Goal: Transaction & Acquisition: Purchase product/service

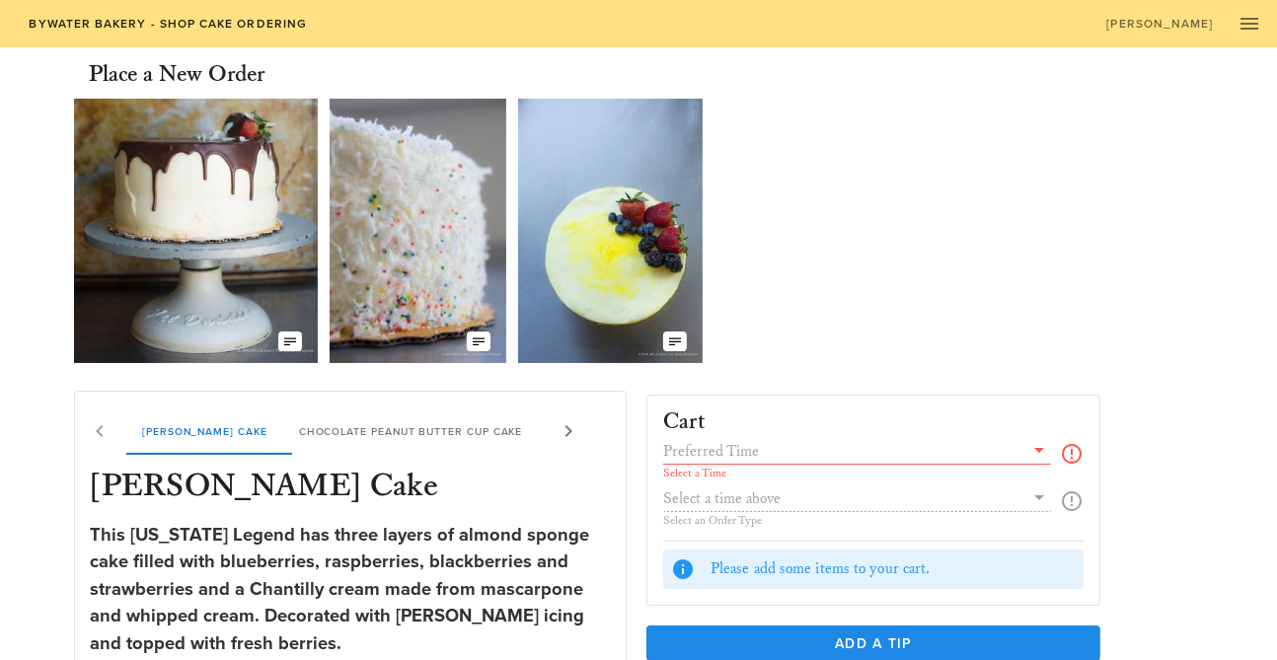
click at [565, 427] on icon at bounding box center [569, 432] width 24 height 24
click at [565, 427] on div "[PERSON_NAME] Chantilly Cake Chocolate Peanut Butter Cup Cake Chocolate Butter …" at bounding box center [335, 431] width 520 height 47
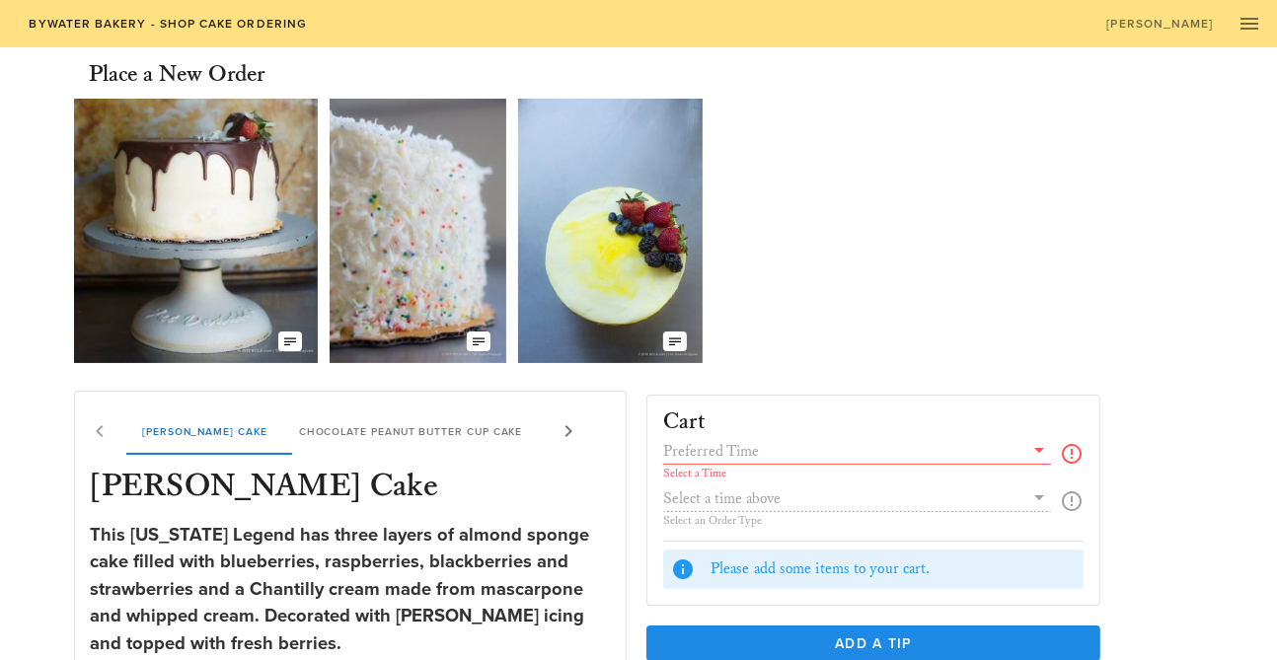
click at [95, 430] on div "[PERSON_NAME] Chantilly Cake Chocolate Peanut Butter Cup Cake Chocolate Butter …" at bounding box center [335, 431] width 520 height 47
click at [95, 428] on div "[PERSON_NAME] Chantilly Cake Chocolate Peanut Butter Cup Cake Chocolate Butter …" at bounding box center [335, 431] width 520 height 47
click at [286, 334] on icon "button" at bounding box center [290, 342] width 16 height 16
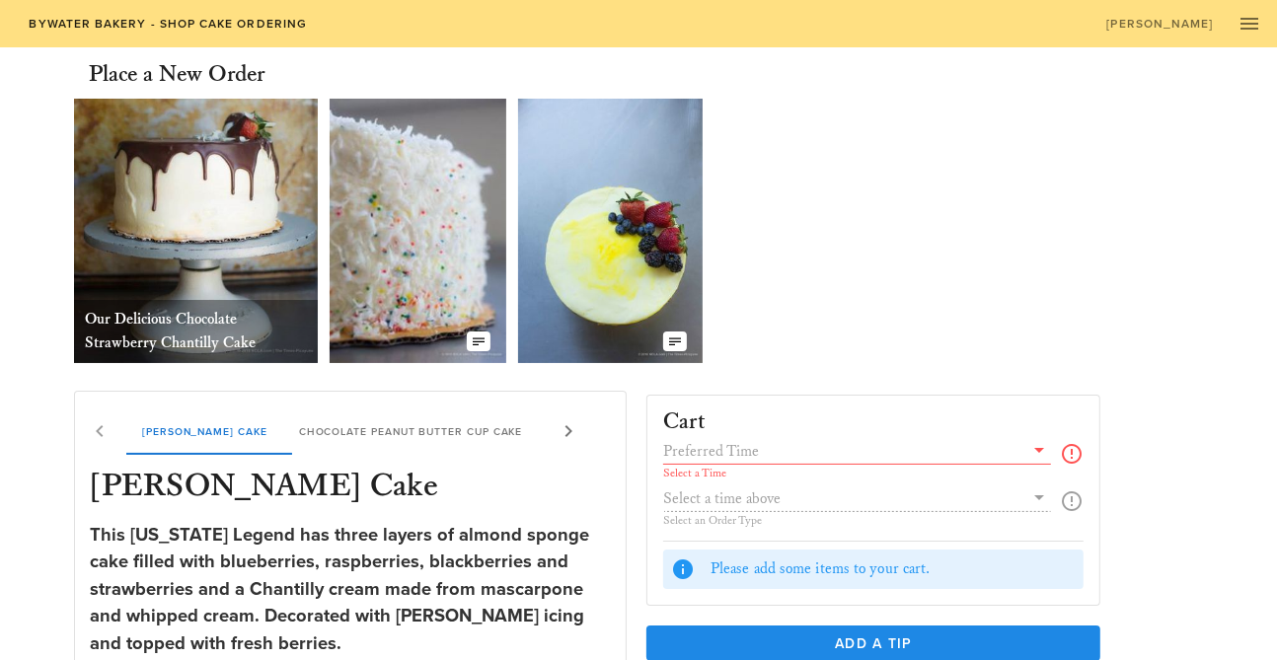
click at [420, 322] on img at bounding box center [418, 231] width 176 height 265
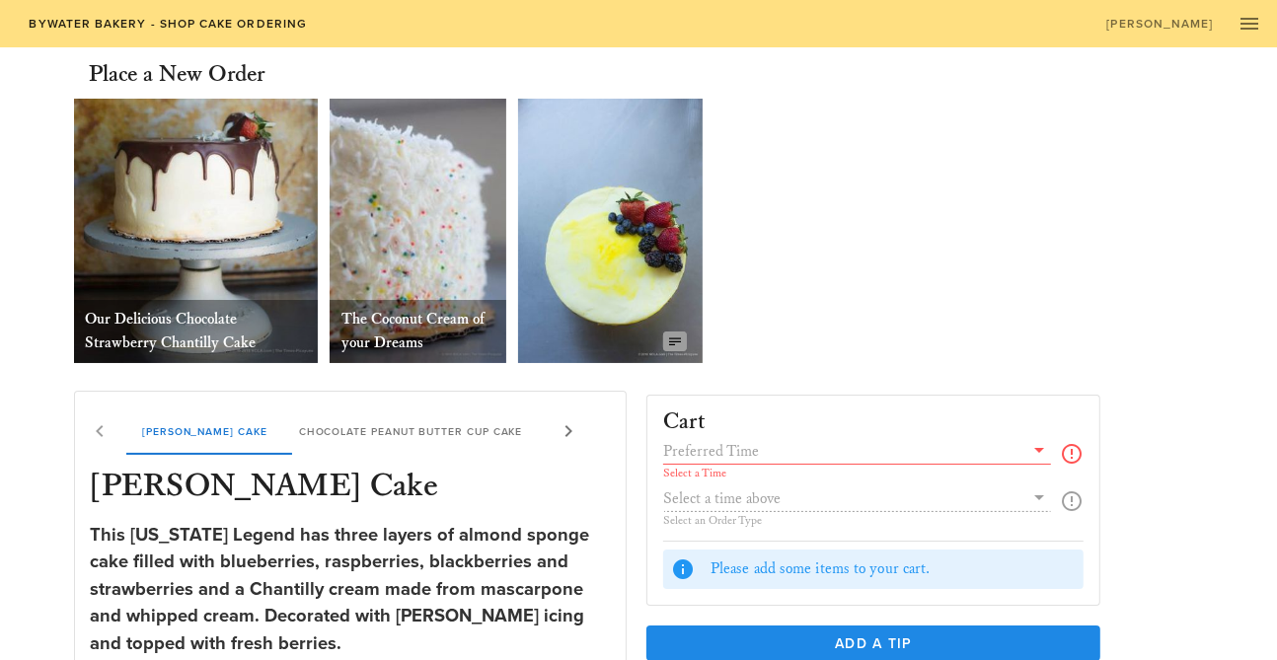
click at [678, 337] on icon "button" at bounding box center [675, 342] width 16 height 16
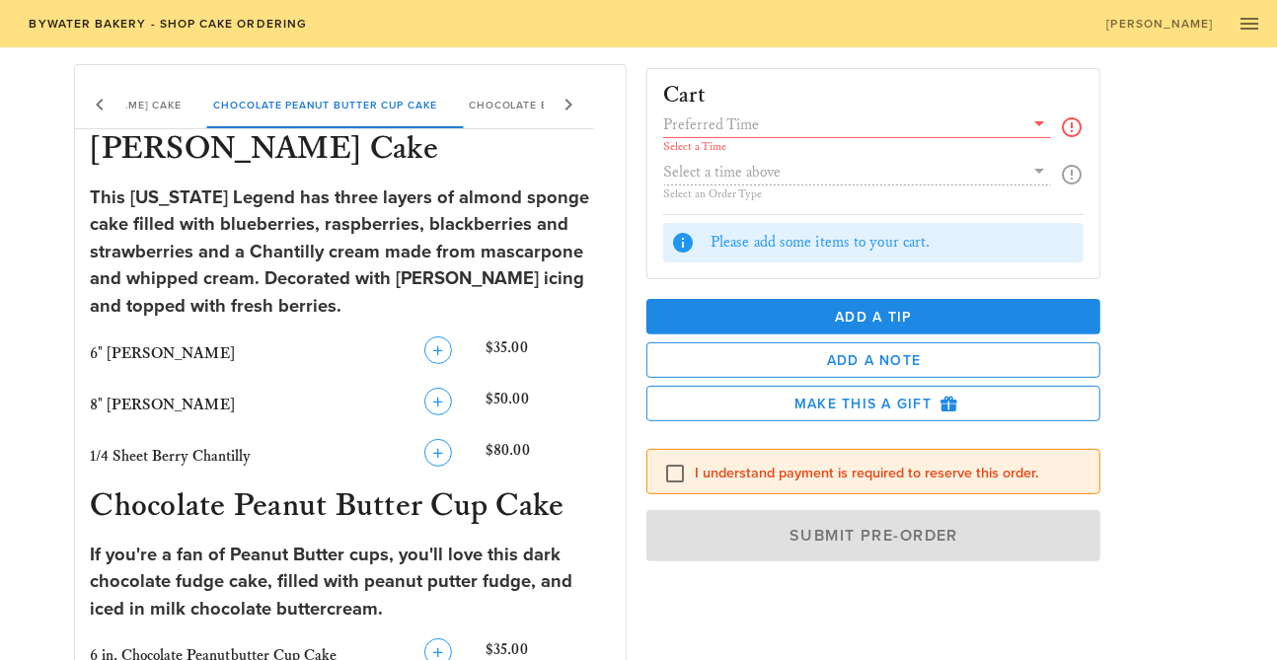
scroll to position [296, 0]
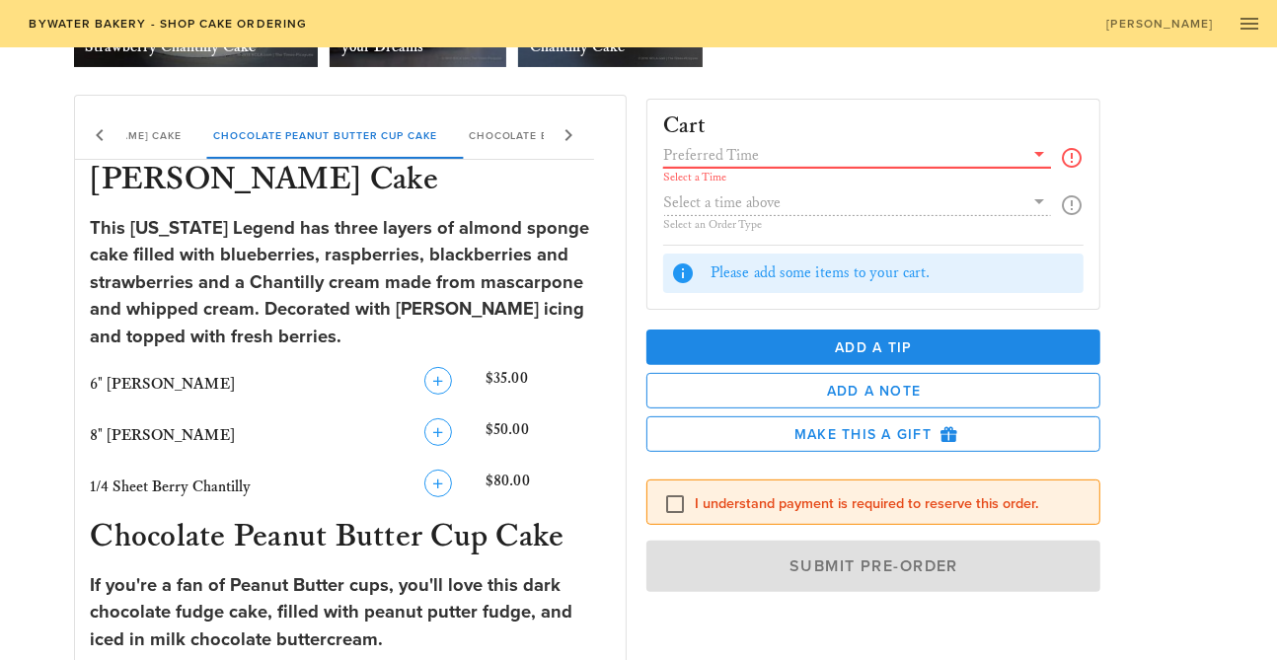
click at [766, 142] on input "text" at bounding box center [843, 155] width 360 height 26
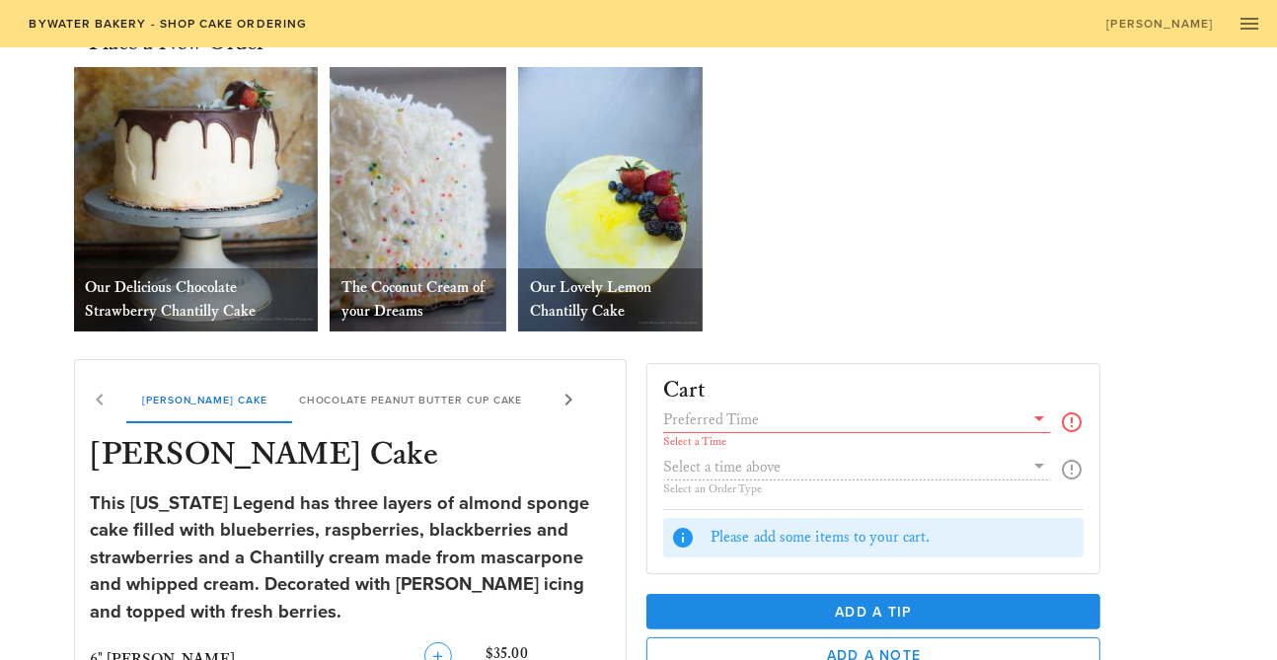
scroll to position [0, 0]
